Goal: Transaction & Acquisition: Purchase product/service

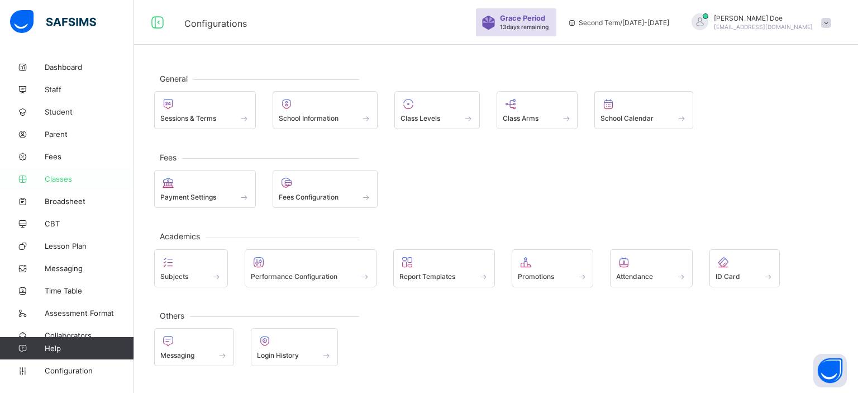
click at [65, 180] on span "Classes" at bounding box center [89, 178] width 89 height 9
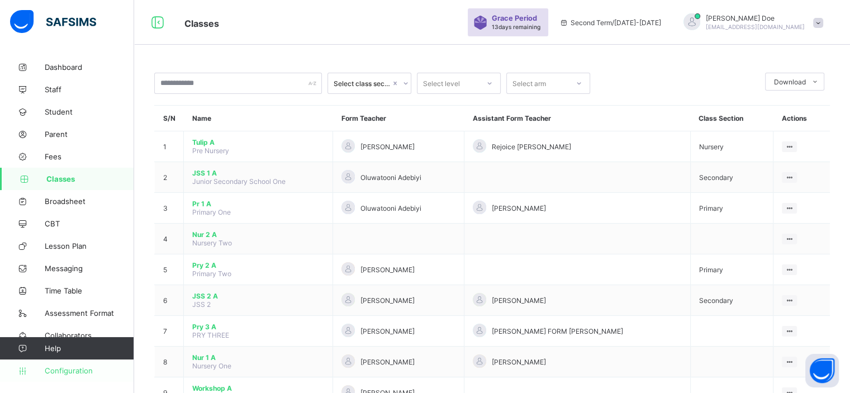
click at [85, 373] on span "Configuration" at bounding box center [89, 370] width 89 height 9
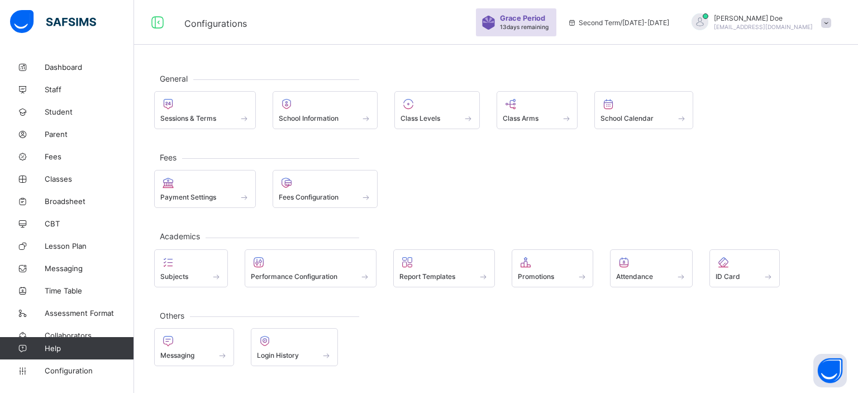
click at [823, 26] on span at bounding box center [826, 23] width 10 height 10
click at [787, 144] on span "Logout" at bounding box center [795, 150] width 74 height 13
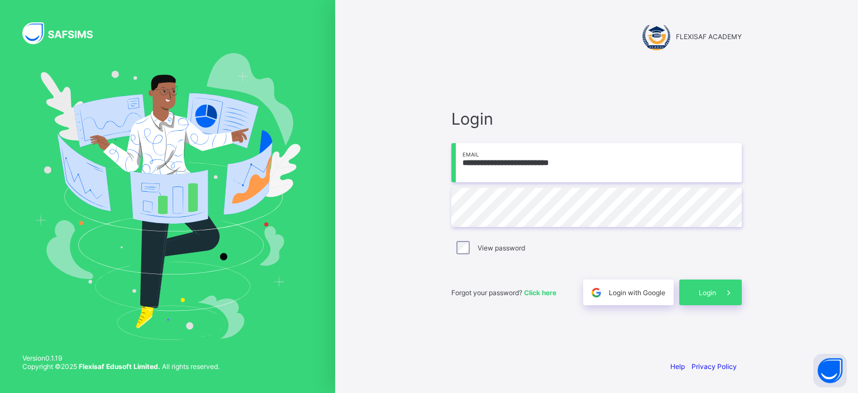
click at [591, 163] on input "**********" at bounding box center [596, 162] width 291 height 39
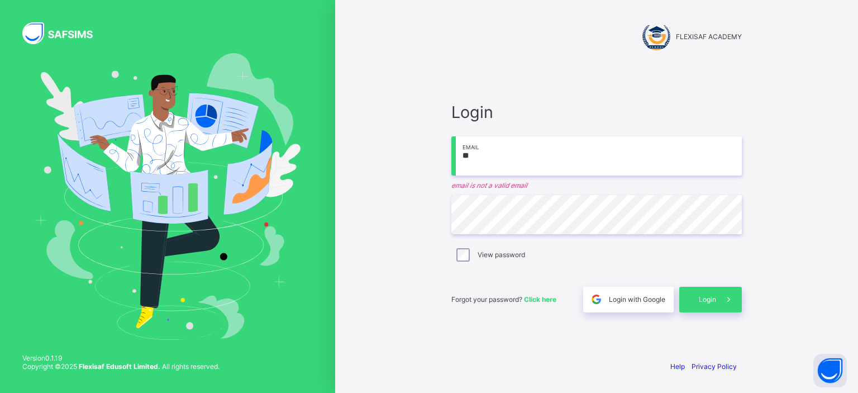
type input "*"
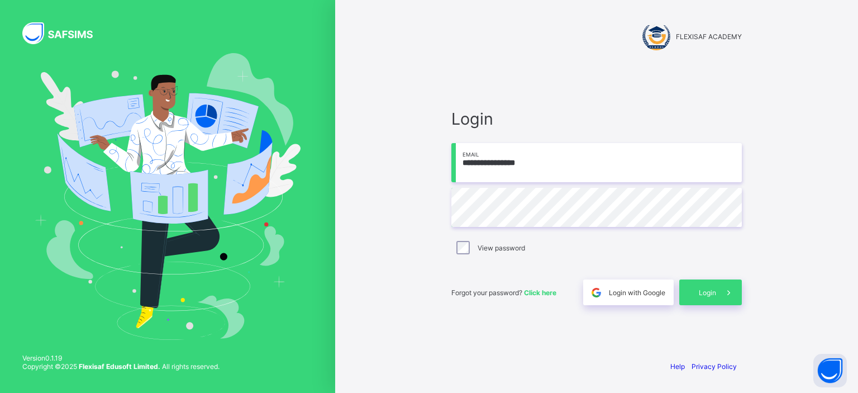
type input "**********"
click at [699, 292] on span "Login" at bounding box center [707, 292] width 17 height 8
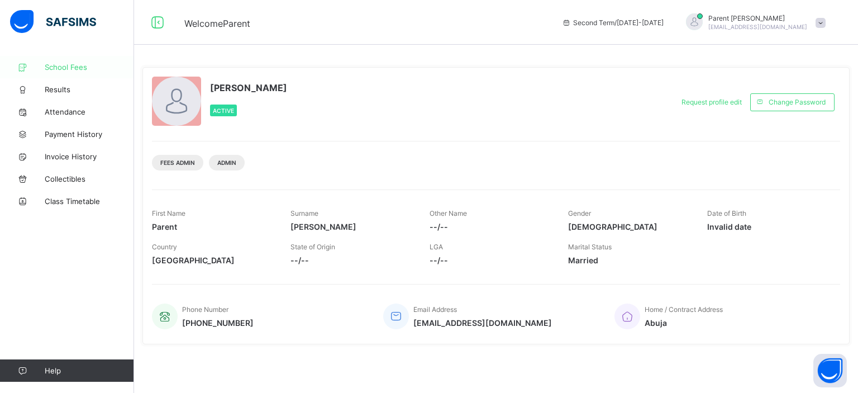
click at [85, 72] on link "School Fees" at bounding box center [67, 67] width 134 height 22
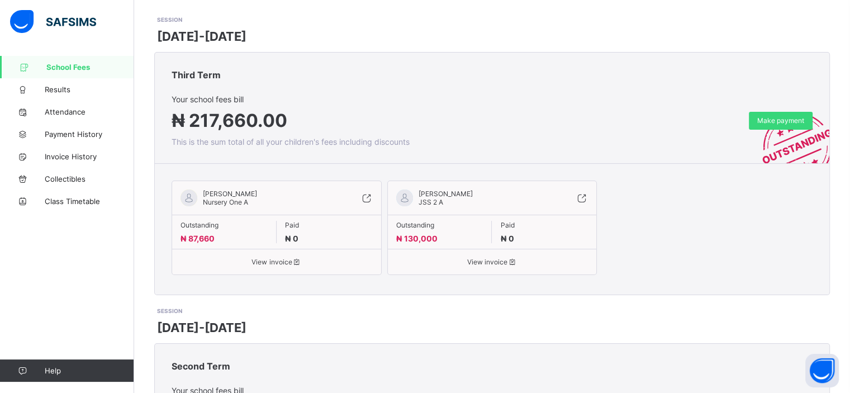
scroll to position [69, 0]
click at [277, 257] on span "View invoice" at bounding box center [276, 261] width 192 height 8
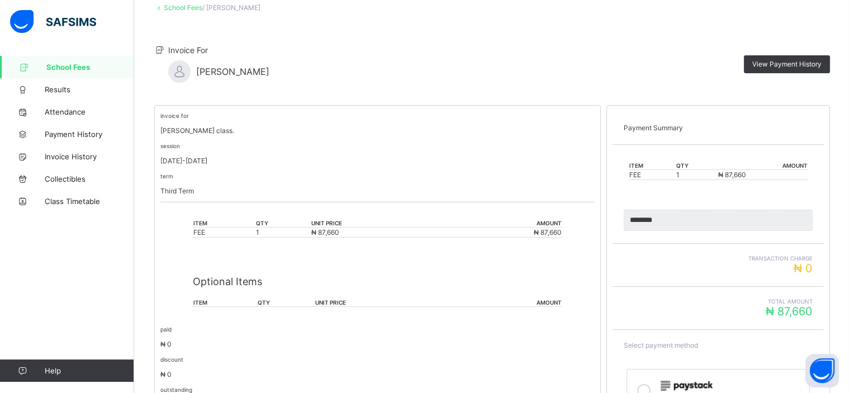
scroll to position [177, 0]
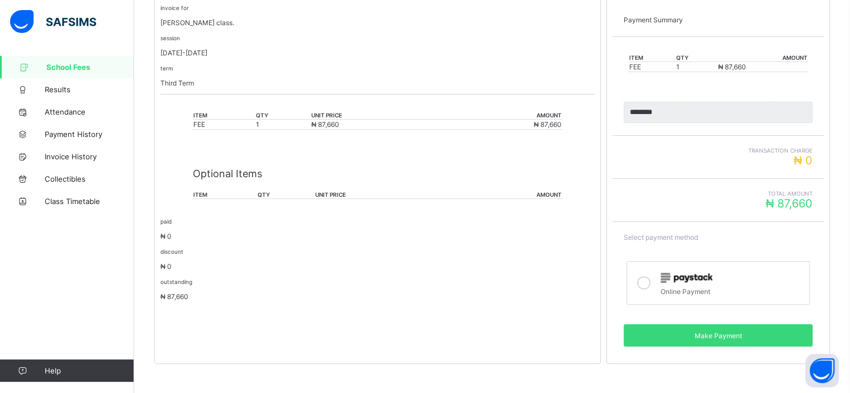
click at [672, 278] on img at bounding box center [686, 278] width 52 height 10
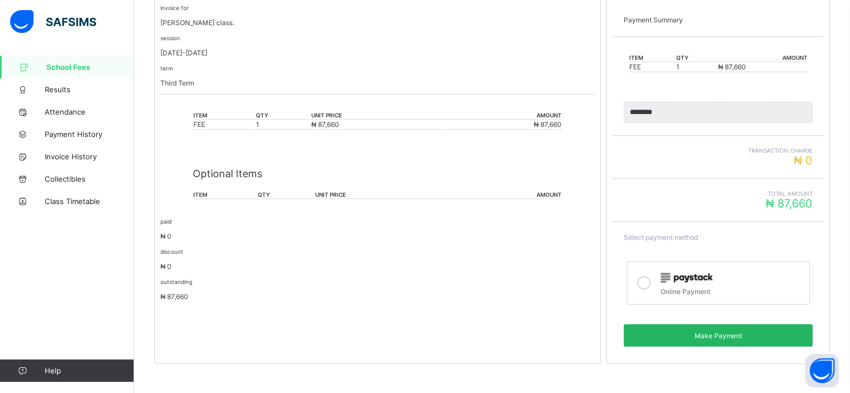
click at [716, 331] on span "Make Payment" at bounding box center [718, 335] width 172 height 8
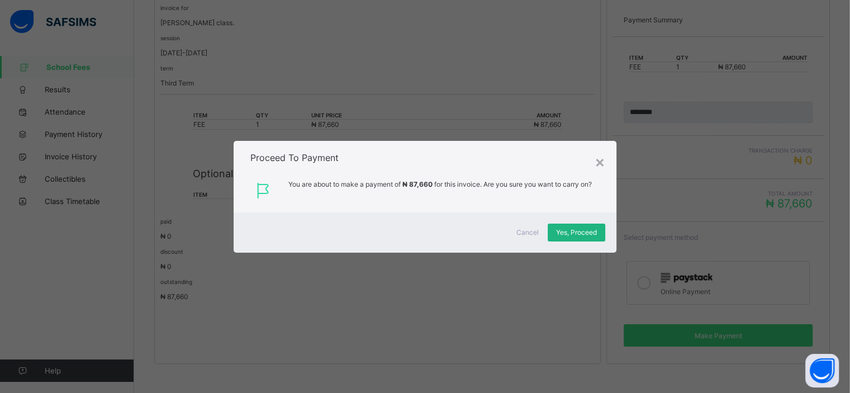
click at [577, 238] on div "Yes, Proceed" at bounding box center [577, 232] width 58 height 18
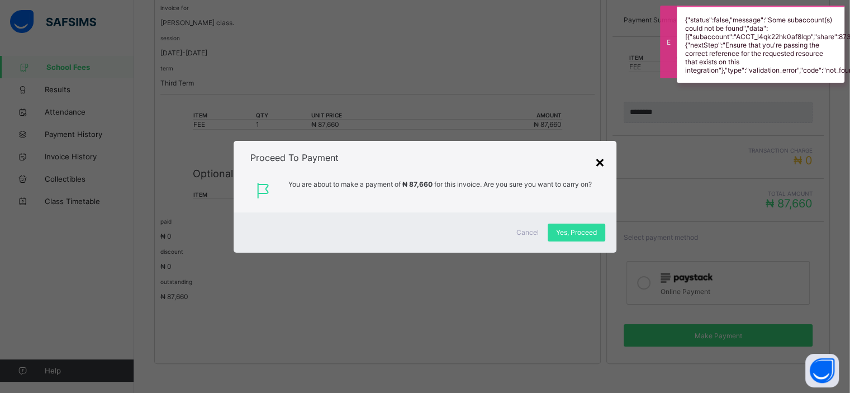
click at [600, 163] on div "×" at bounding box center [599, 161] width 11 height 19
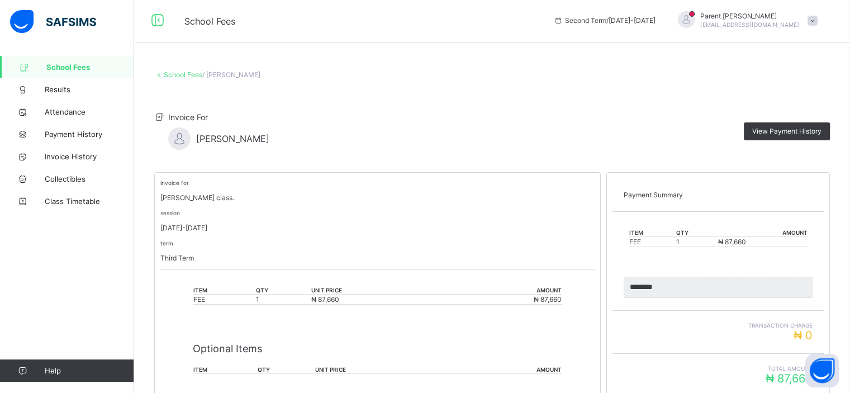
scroll to position [0, 0]
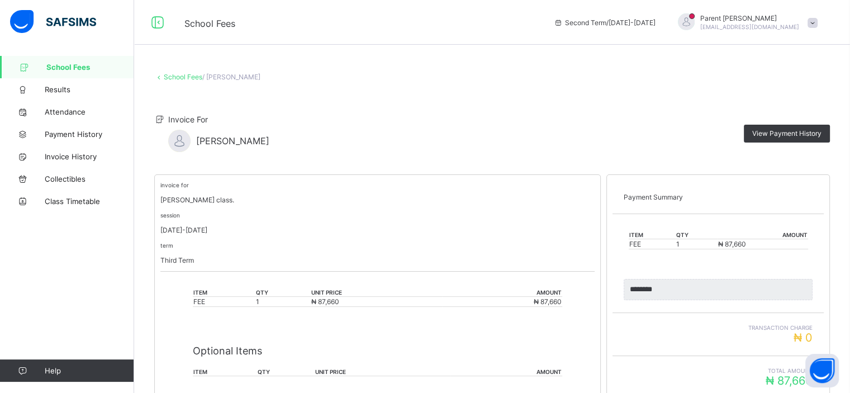
click at [464, 225] on div "session 2023-2024" at bounding box center [377, 222] width 434 height 23
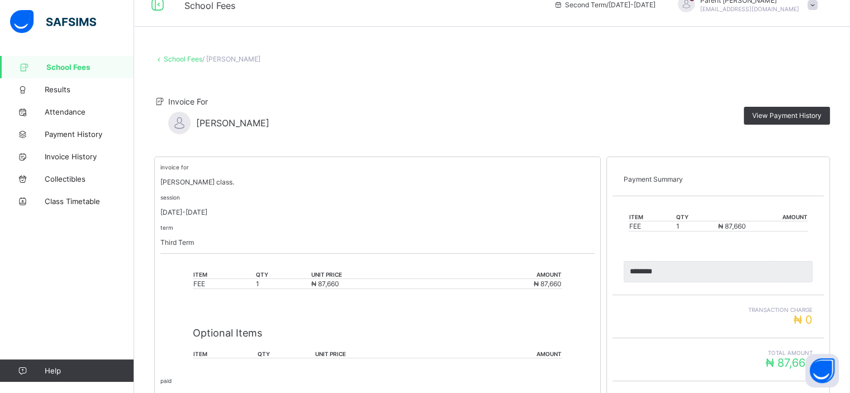
scroll to position [181, 0]
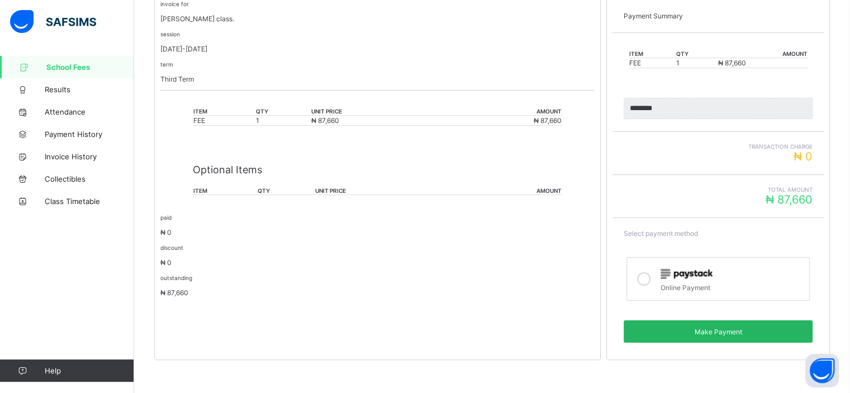
click at [693, 331] on span "Make Payment" at bounding box center [718, 331] width 172 height 8
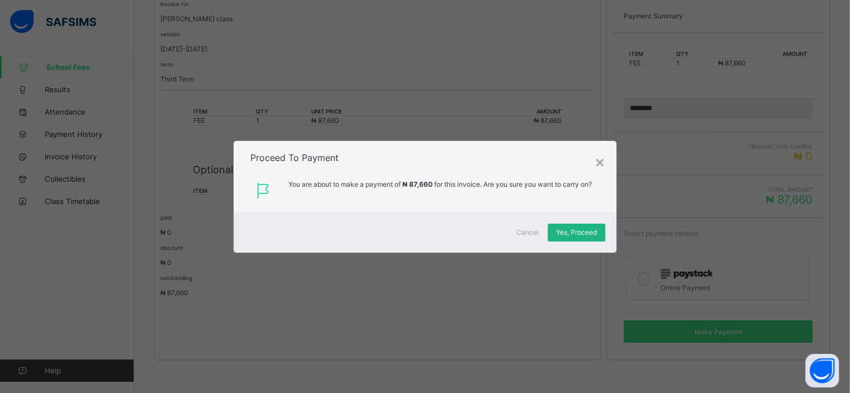
click at [585, 233] on span "Yes, Proceed" at bounding box center [576, 232] width 41 height 8
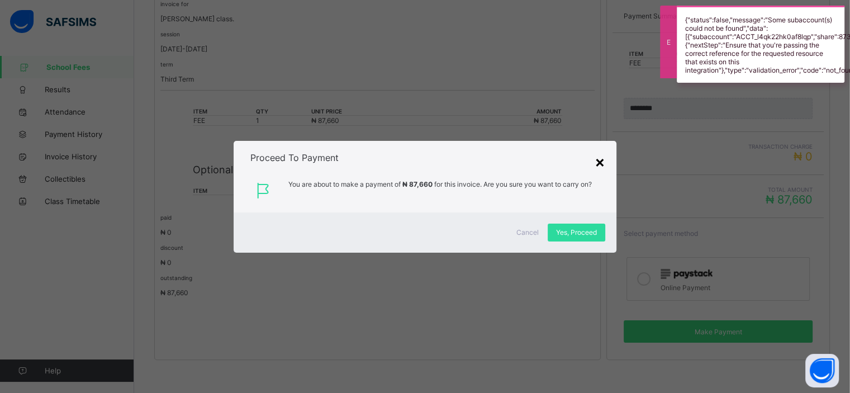
click at [598, 167] on div "×" at bounding box center [599, 161] width 11 height 19
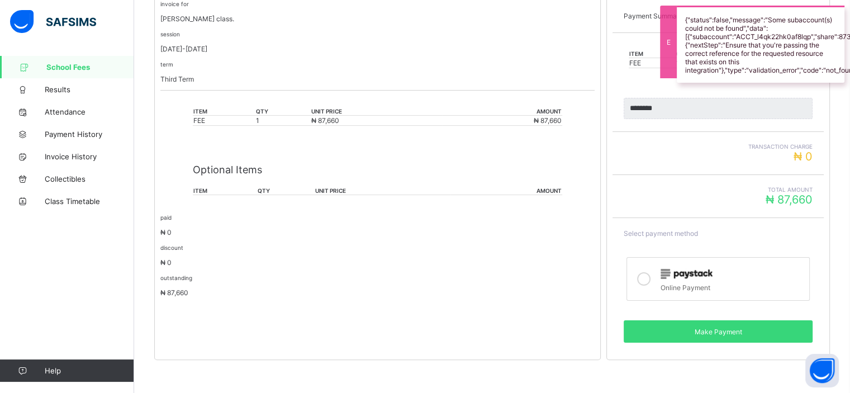
scroll to position [0, 0]
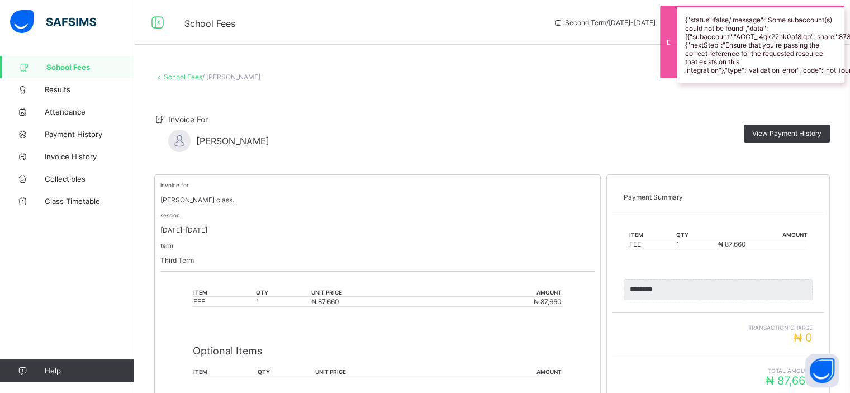
click at [632, 21] on span "Second Term / 2026-2027" at bounding box center [605, 22] width 102 height 8
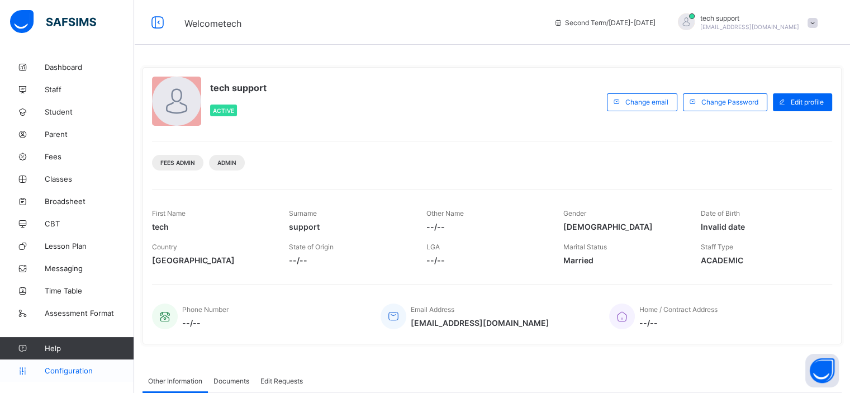
click at [68, 370] on span "Configuration" at bounding box center [89, 370] width 89 height 9
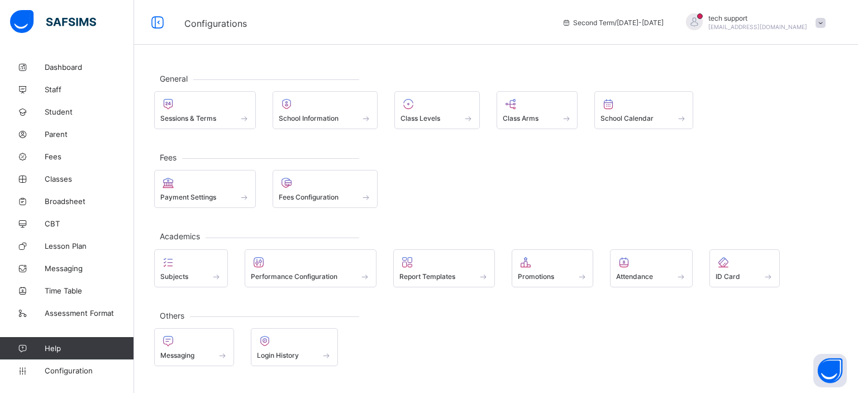
click at [820, 22] on span at bounding box center [821, 23] width 10 height 10
click at [495, 54] on div "General Sessions & Terms School Information Class Levels Class Arms School Cale…" at bounding box center [496, 196] width 724 height 393
click at [817, 20] on span at bounding box center [821, 23] width 10 height 10
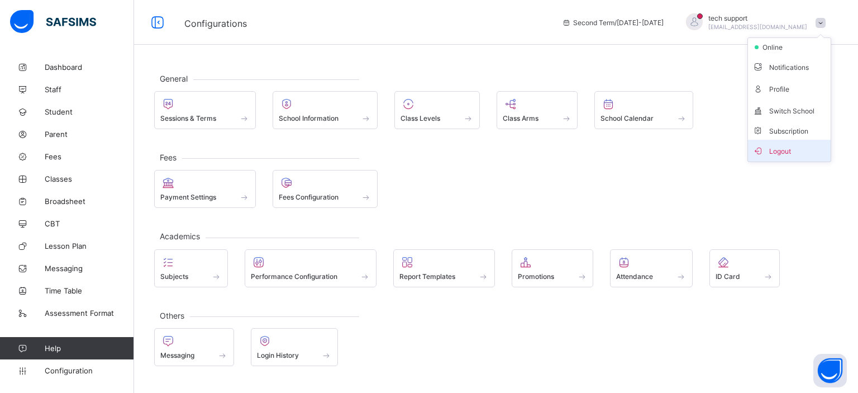
click at [787, 147] on span "Logout" at bounding box center [790, 150] width 74 height 13
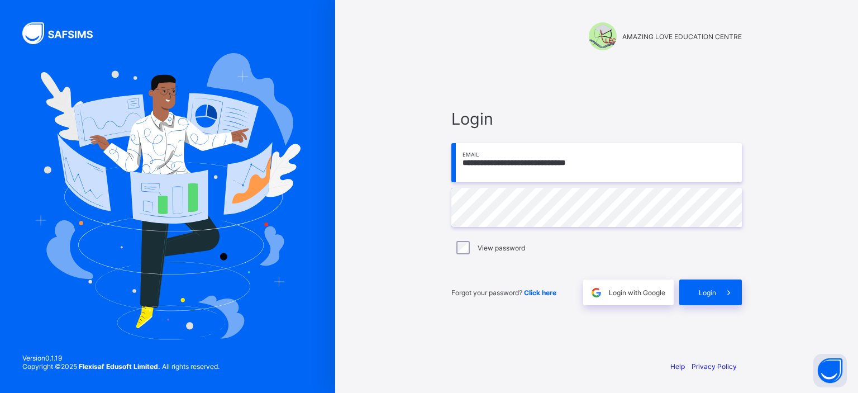
click at [622, 165] on input "**********" at bounding box center [596, 162] width 291 height 39
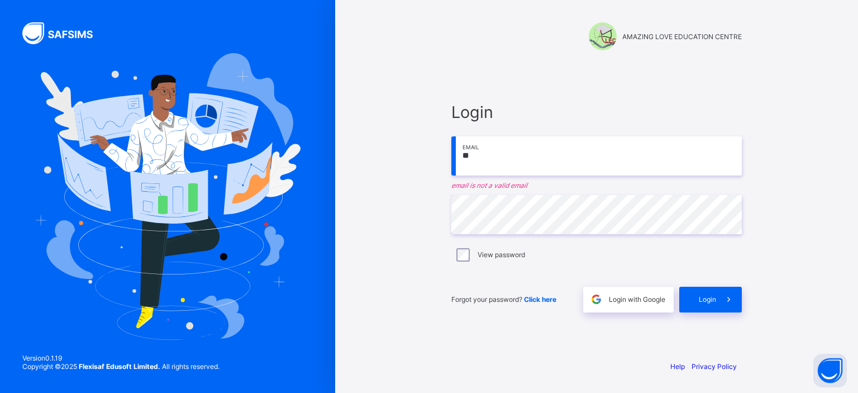
type input "*"
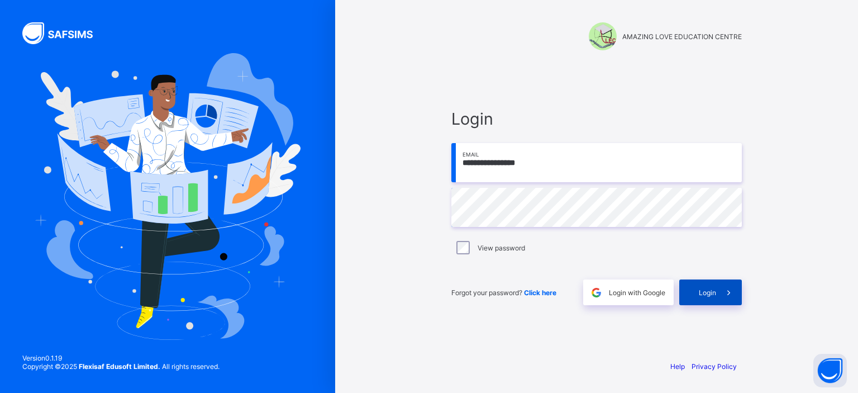
type input "**********"
click at [718, 291] on span at bounding box center [729, 292] width 26 height 26
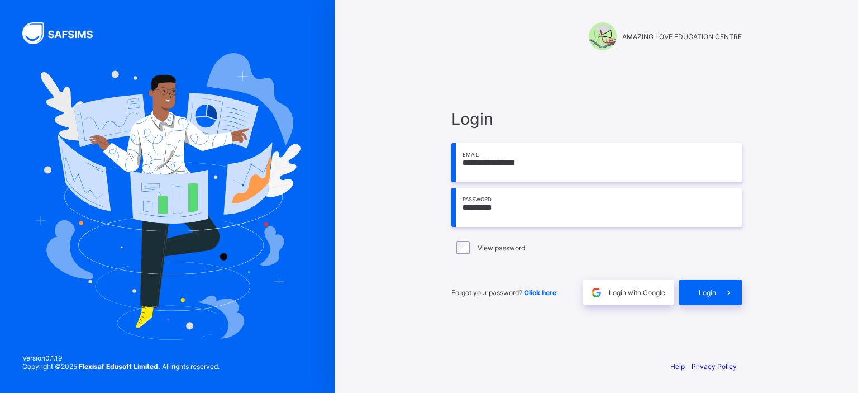
type input "**********"
click at [515, 206] on input "*********" at bounding box center [596, 207] width 291 height 39
type input "*"
type input "**********"
click at [699, 283] on div "Login" at bounding box center [710, 292] width 63 height 26
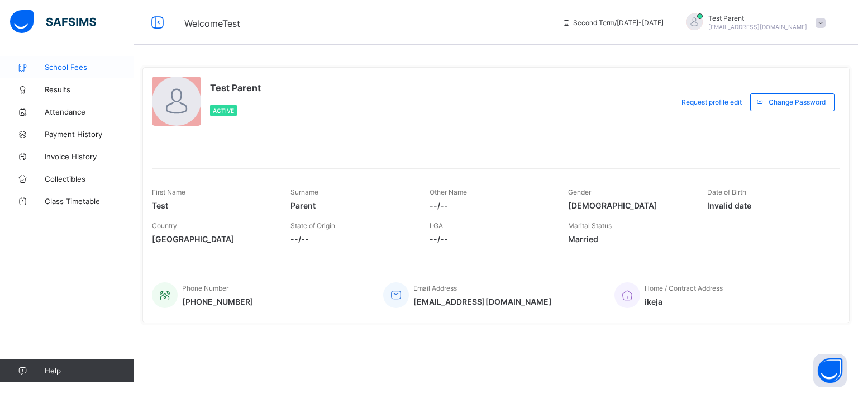
click at [75, 64] on span "School Fees" at bounding box center [89, 67] width 89 height 9
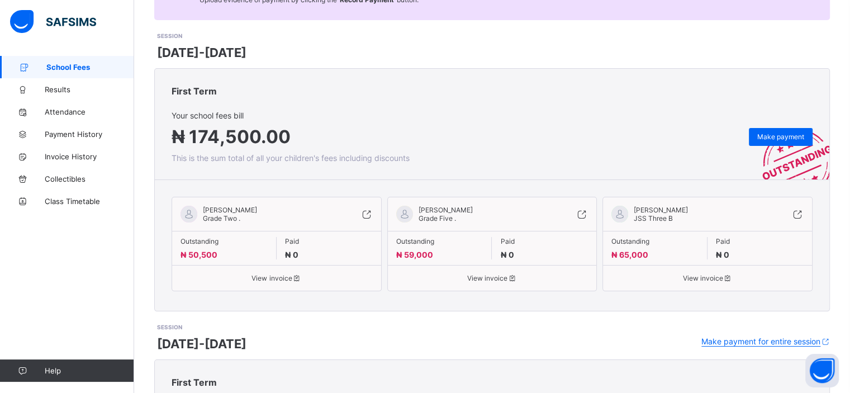
scroll to position [125, 0]
click at [496, 272] on div "View invoice" at bounding box center [492, 272] width 209 height 17
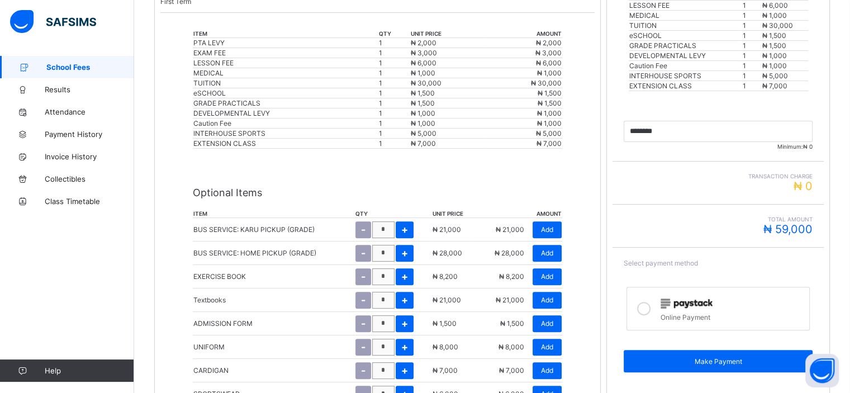
scroll to position [322, 0]
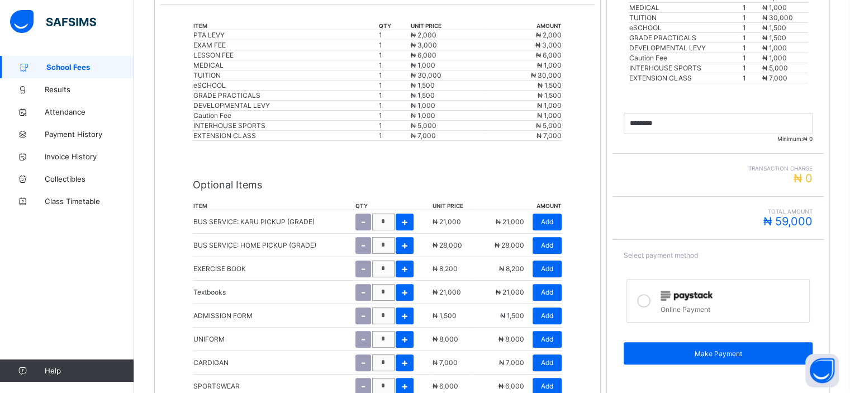
click at [660, 295] on label "Online Payment" at bounding box center [717, 301] width 183 height 44
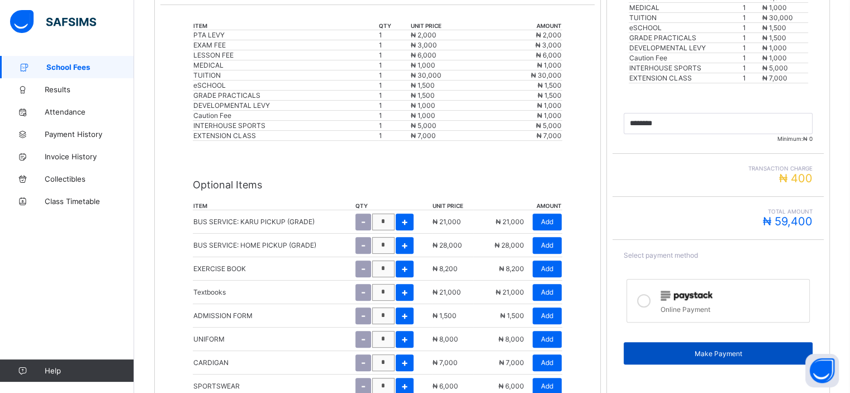
click at [713, 355] on span "Make Payment" at bounding box center [718, 353] width 172 height 8
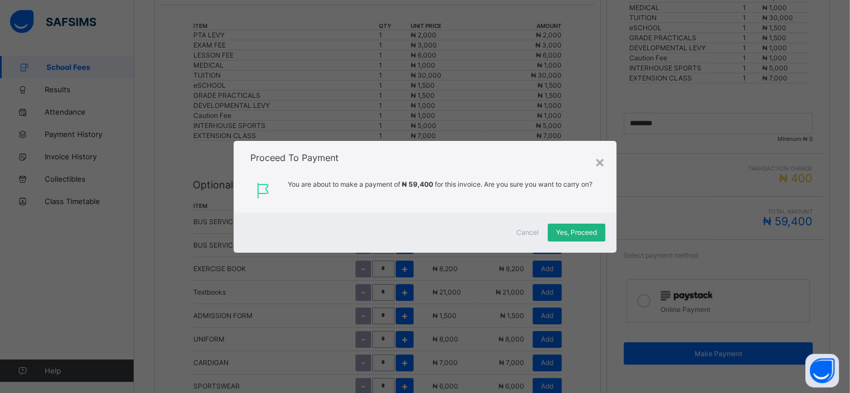
click at [567, 235] on span "Yes, Proceed" at bounding box center [576, 232] width 41 height 8
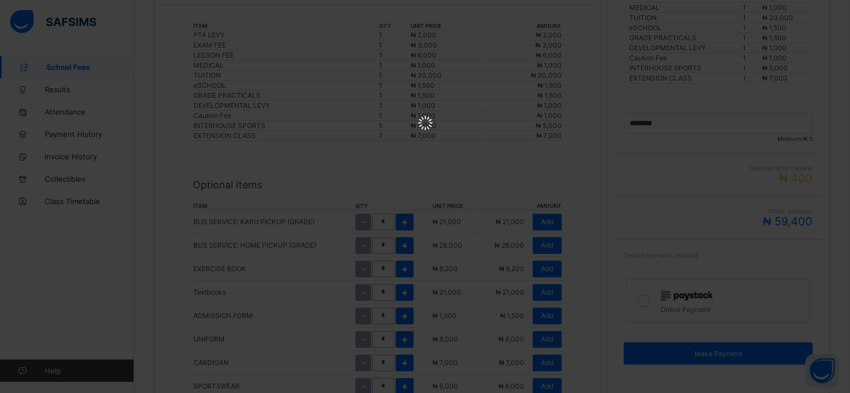
scroll to position [0, 0]
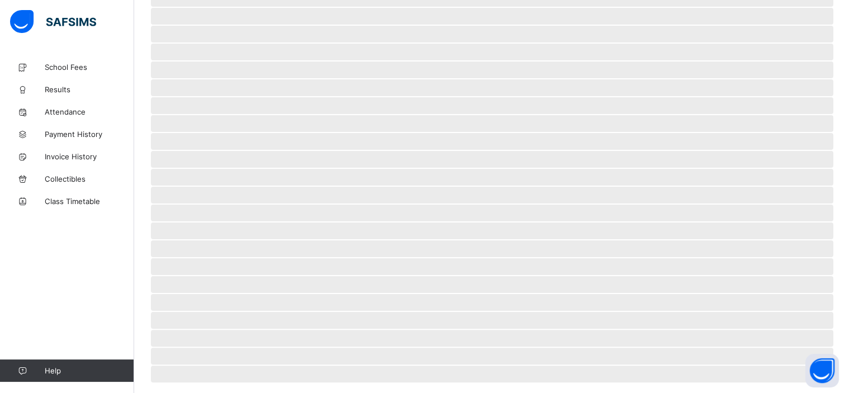
scroll to position [49, 0]
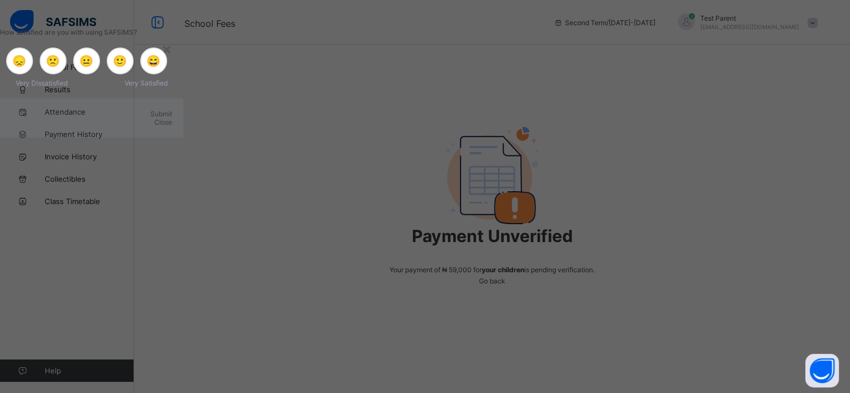
scroll to position [44, 0]
click at [172, 58] on div "×" at bounding box center [166, 48] width 11 height 19
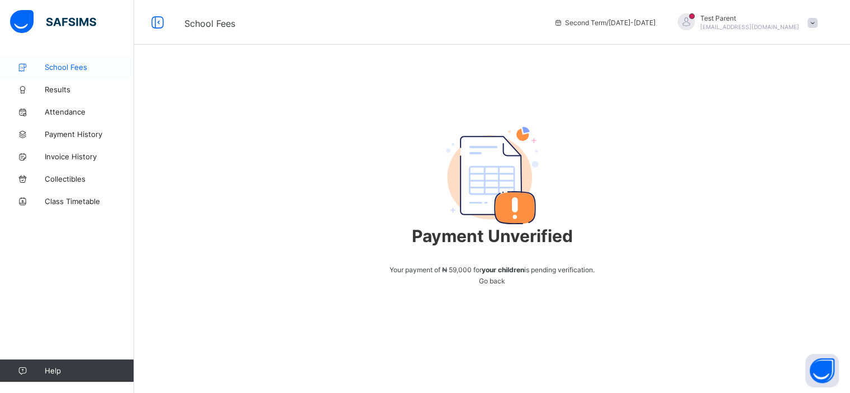
click at [79, 65] on span "School Fees" at bounding box center [89, 67] width 89 height 9
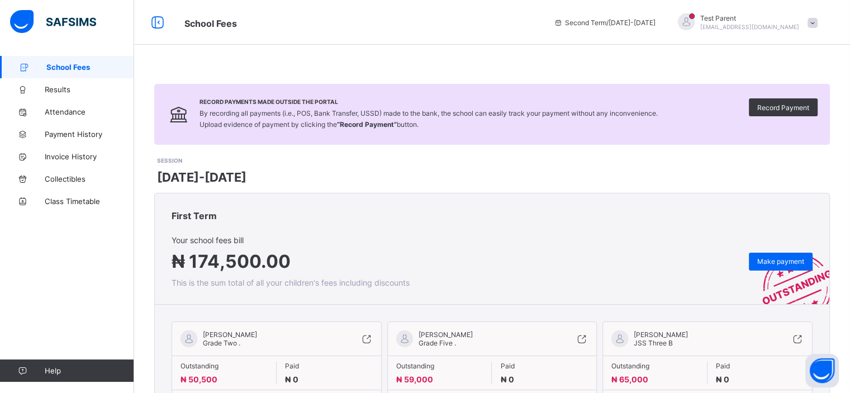
click at [817, 19] on span at bounding box center [812, 23] width 10 height 10
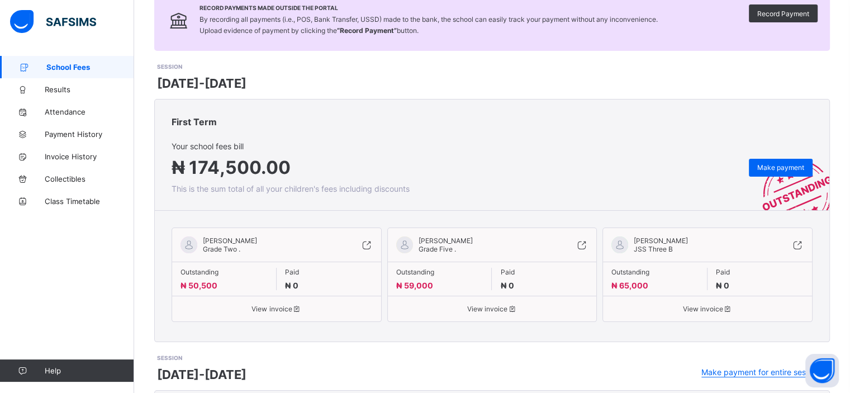
scroll to position [139, 0]
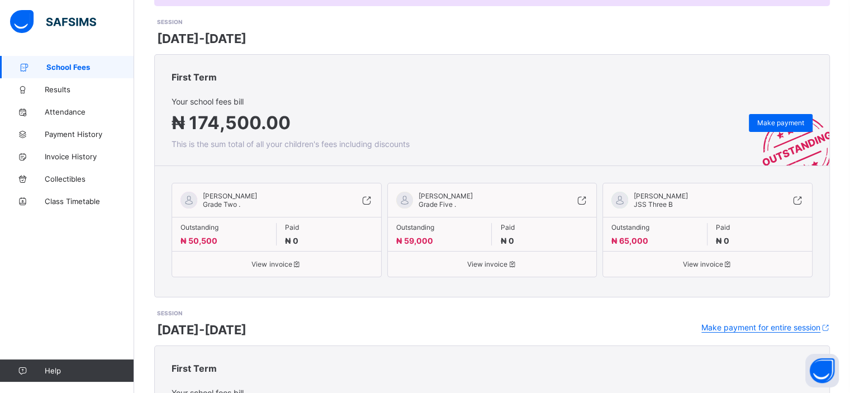
click at [275, 265] on span "View invoice" at bounding box center [276, 264] width 192 height 8
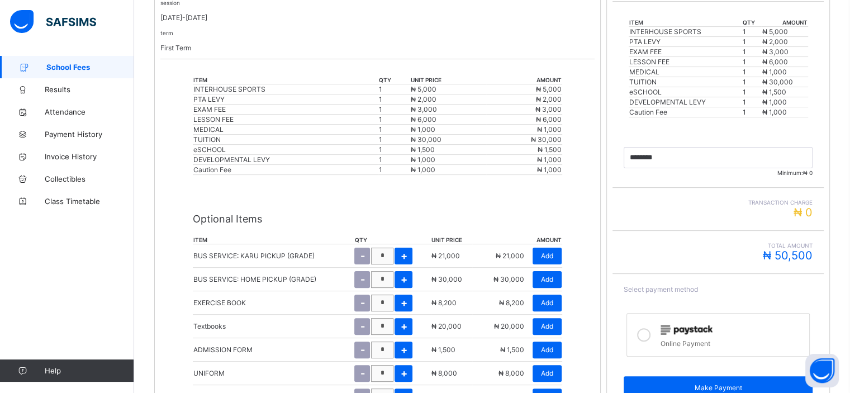
scroll to position [268, 0]
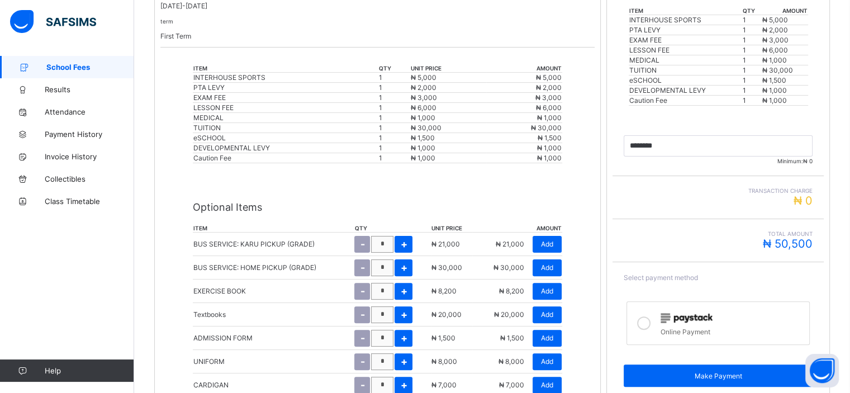
click at [667, 323] on img at bounding box center [686, 318] width 52 height 10
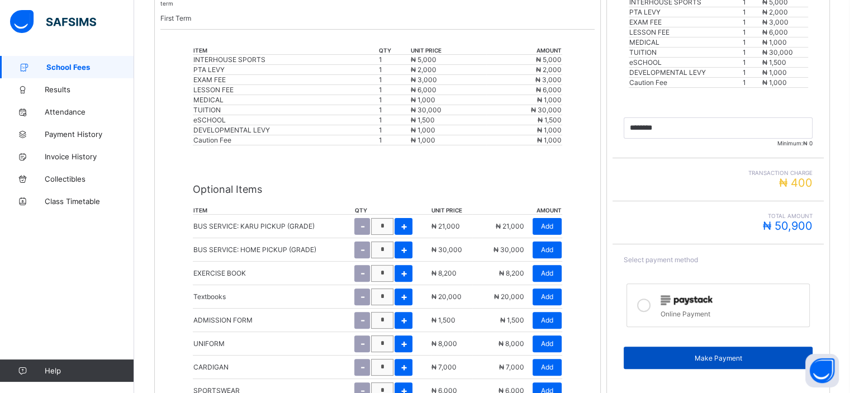
click at [705, 362] on span "Make Payment" at bounding box center [718, 358] width 172 height 8
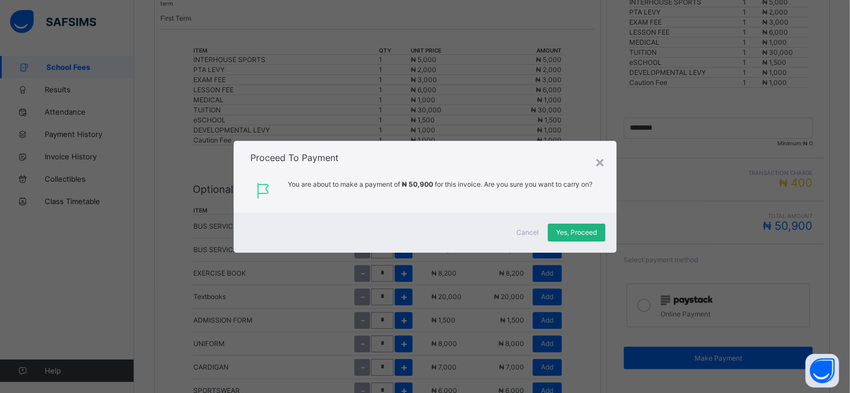
click at [572, 232] on span "Yes, Proceed" at bounding box center [576, 232] width 41 height 8
